Goal: Navigation & Orientation: Find specific page/section

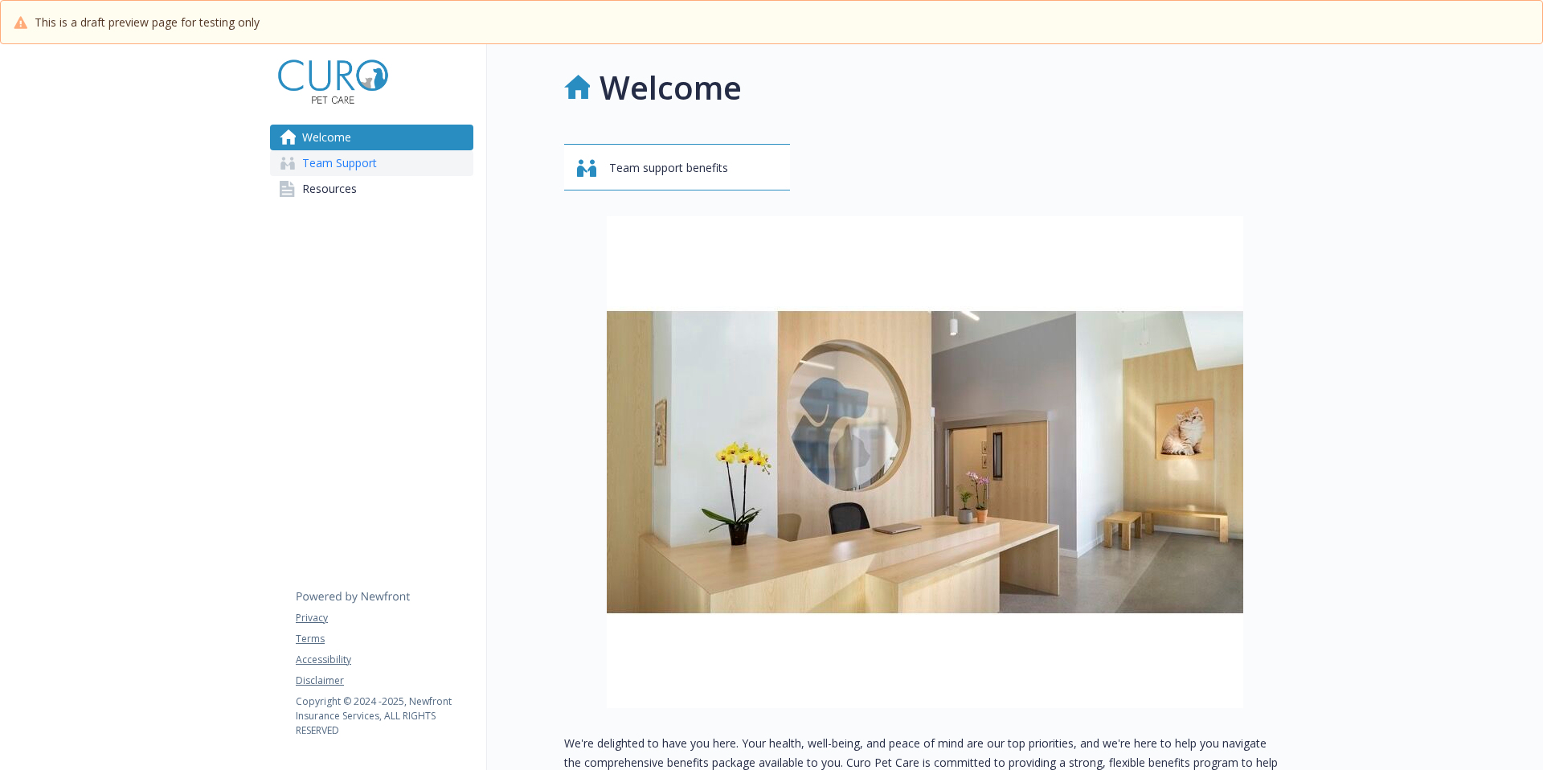
click at [314, 161] on span "Team Support" at bounding box center [339, 163] width 75 height 26
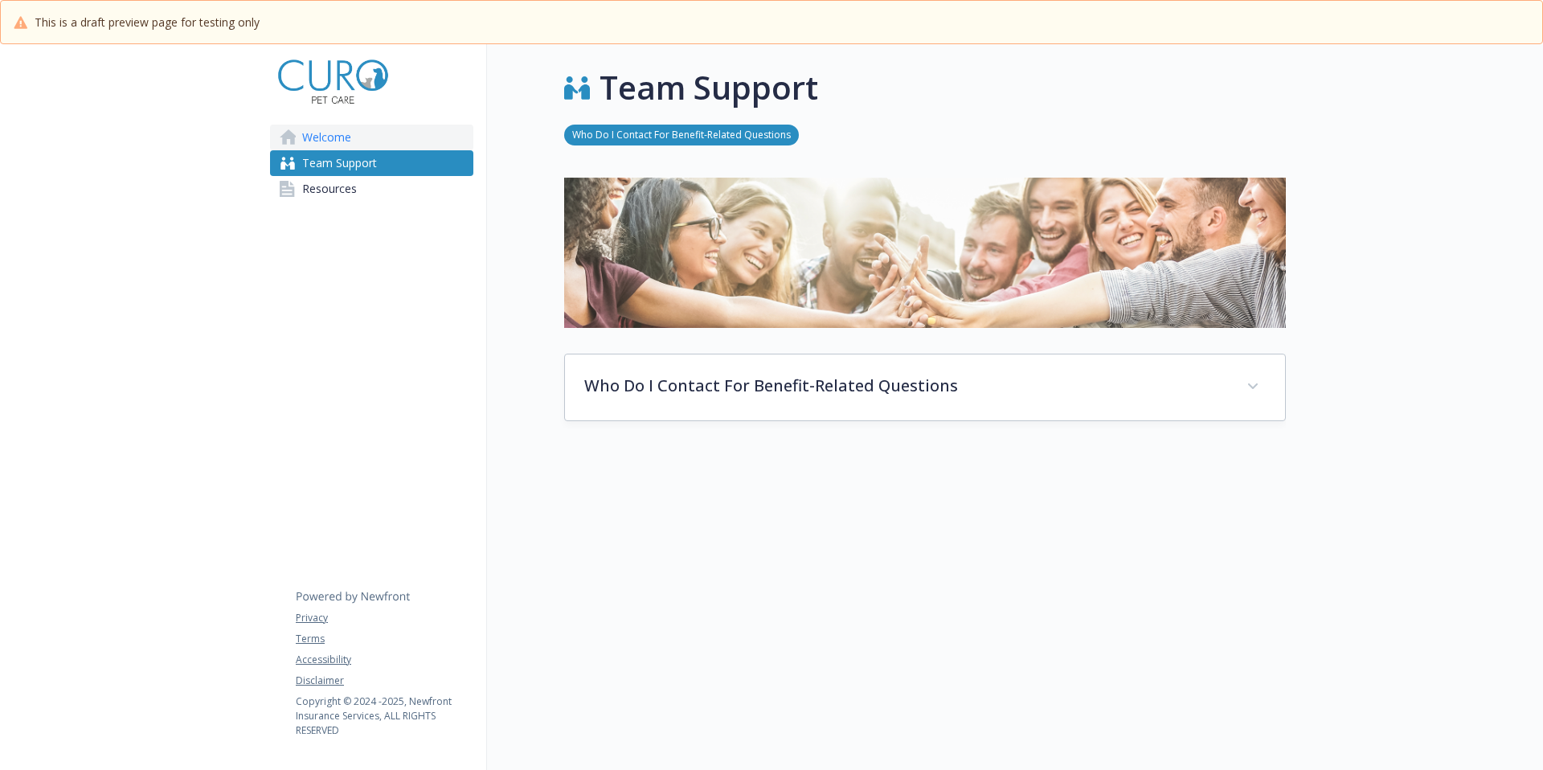
click at [332, 135] on span "Welcome" at bounding box center [326, 138] width 49 height 26
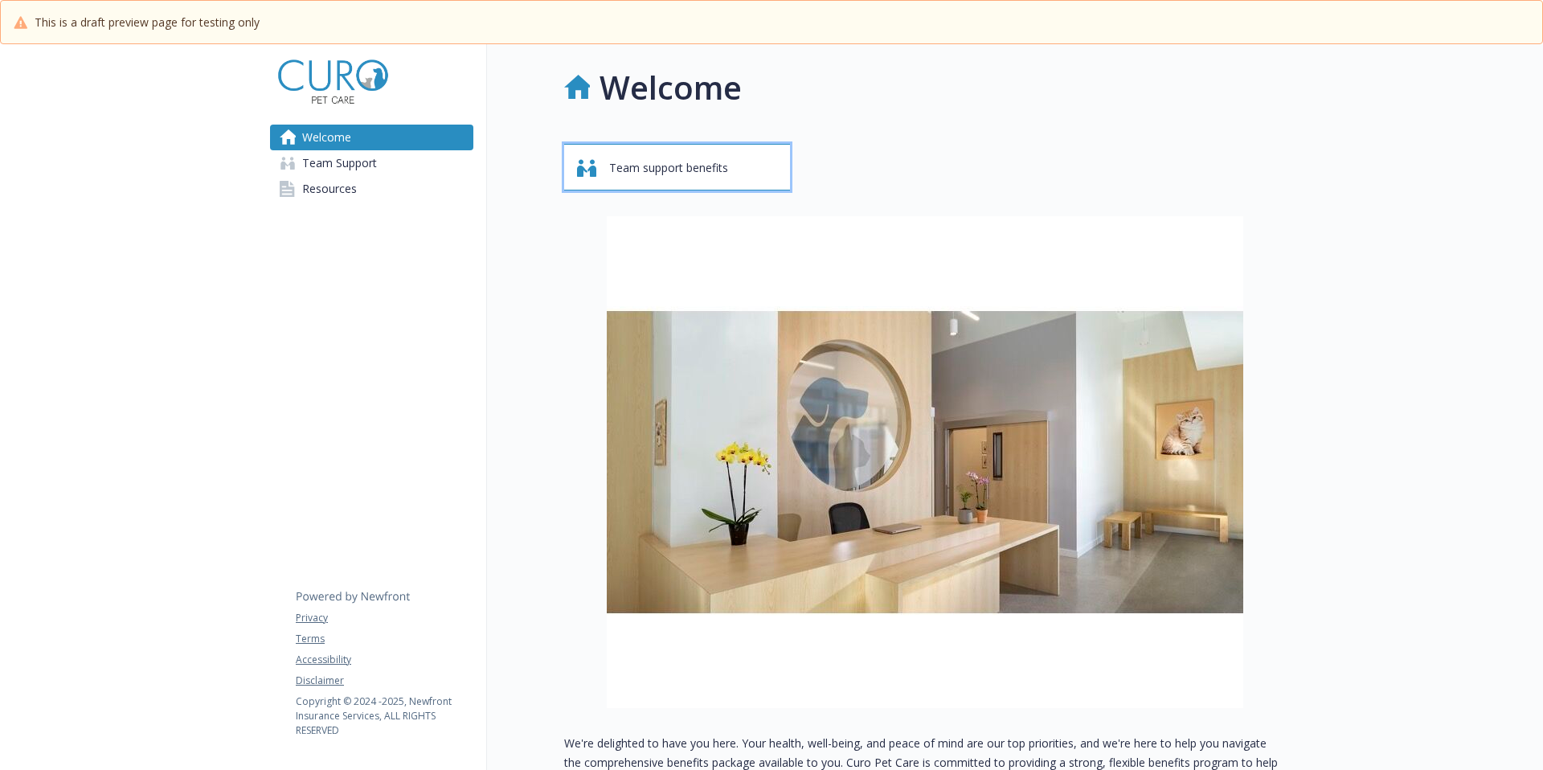
click at [689, 162] on span "Team support benefits" at bounding box center [668, 168] width 119 height 31
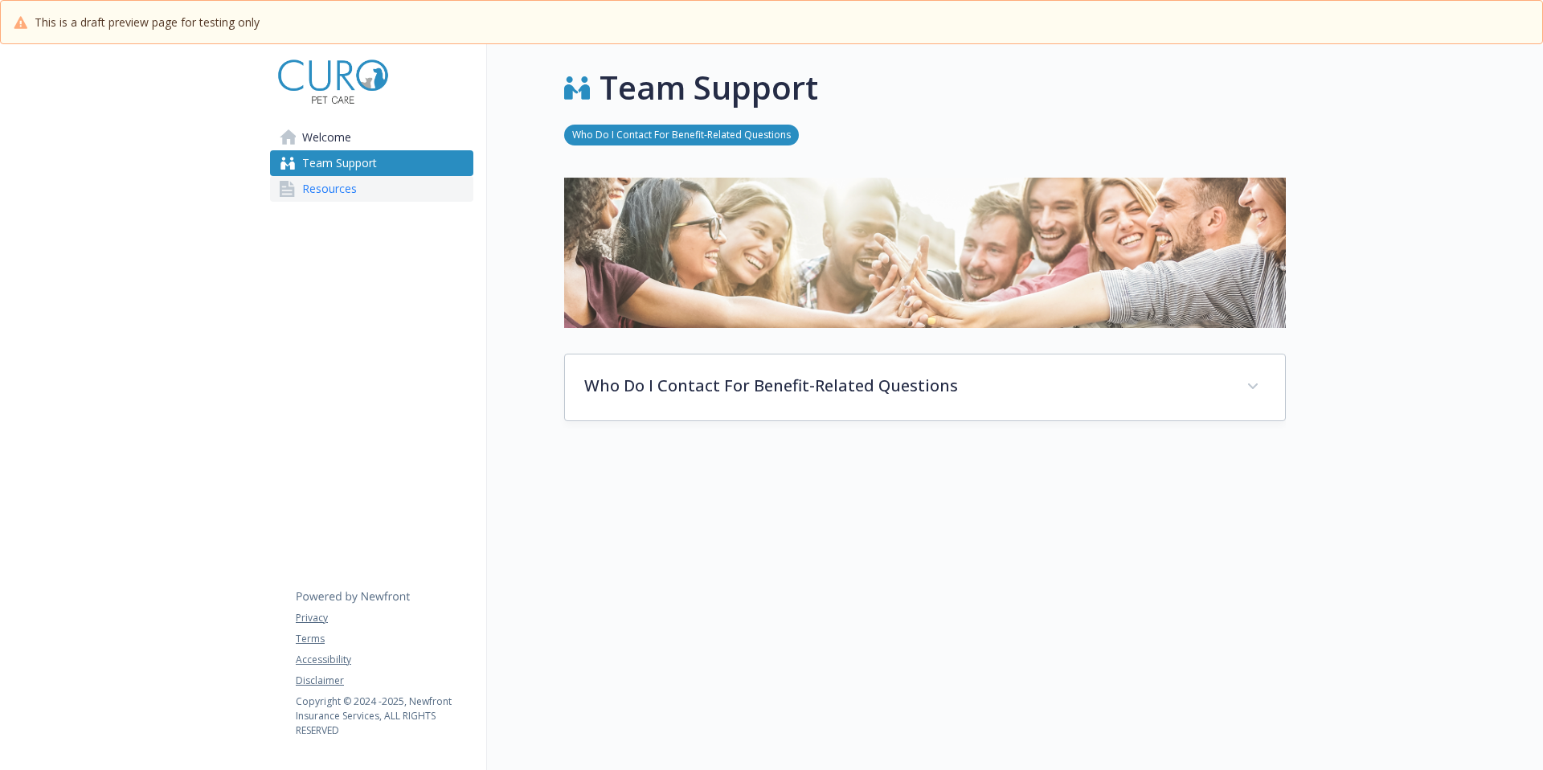
click at [325, 185] on span "Resources" at bounding box center [329, 189] width 55 height 26
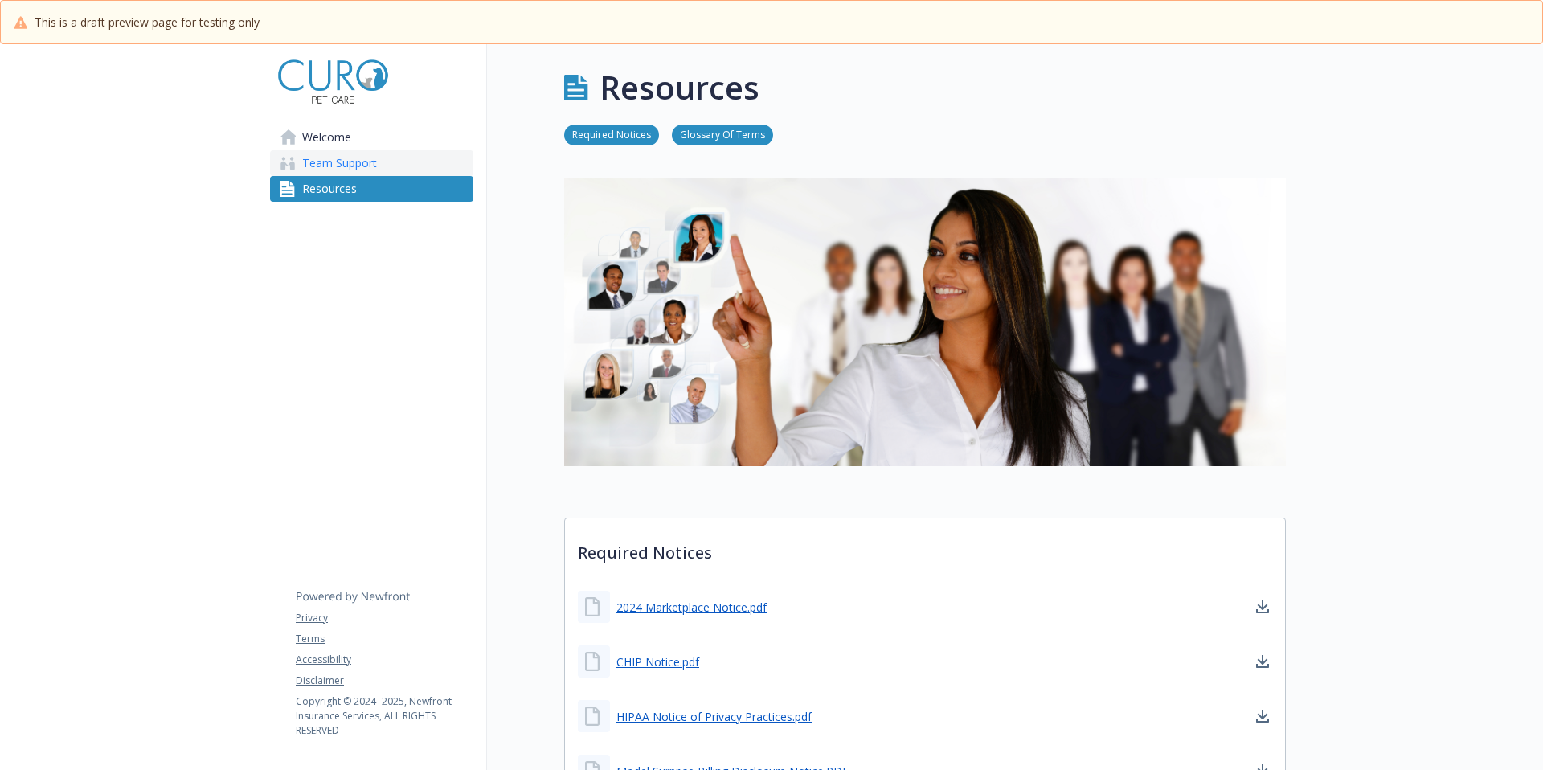
drag, startPoint x: 329, startPoint y: 140, endPoint x: 317, endPoint y: 158, distance: 21.9
click at [329, 140] on span "Welcome" at bounding box center [326, 138] width 49 height 26
